Goal: Task Accomplishment & Management: Manage account settings

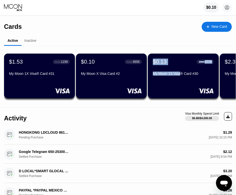
drag, startPoint x: 159, startPoint y: 79, endPoint x: 144, endPoint y: 78, distance: 15.3
click at [144, 78] on div "$1.53 ● ● ● ● 1159 My Moon 1X Visa® Card #31 $0.10 ● ● ● ● 9555 My Moon X Visa …" at bounding box center [119, 76] width 231 height 60
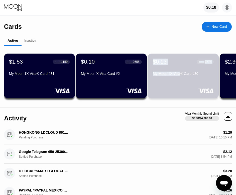
click at [218, 78] on div "$0.13 ● ● ● ● 9774 My Moon 1X Visa® Card #30" at bounding box center [183, 76] width 71 height 45
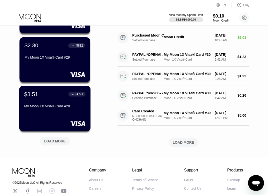
scroll to position [175, 0]
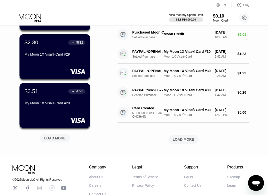
click at [52, 138] on div "LOAD MORE" at bounding box center [55, 138] width 22 height 5
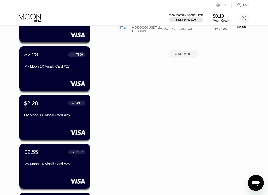
scroll to position [300, 0]
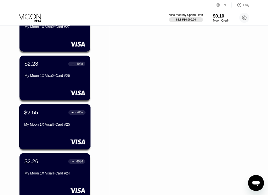
click at [54, 122] on div "$2.55 ● ● ● ● 7657 My Moon 1X Visa® Card #25" at bounding box center [54, 118] width 61 height 19
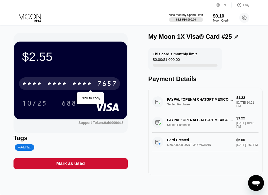
click at [79, 82] on div "* * * *" at bounding box center [82, 84] width 20 height 8
click at [79, 82] on div "2571" at bounding box center [82, 84] width 20 height 8
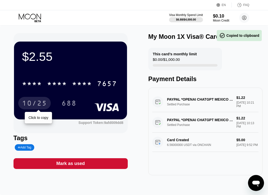
click at [21, 102] on div "10/25" at bounding box center [34, 103] width 33 height 13
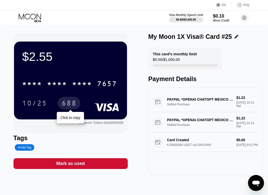
drag, startPoint x: 66, startPoint y: 101, endPoint x: 63, endPoint y: 102, distance: 3.4
click at [66, 101] on div "688" at bounding box center [69, 104] width 15 height 8
